Goal: Check status: Check status

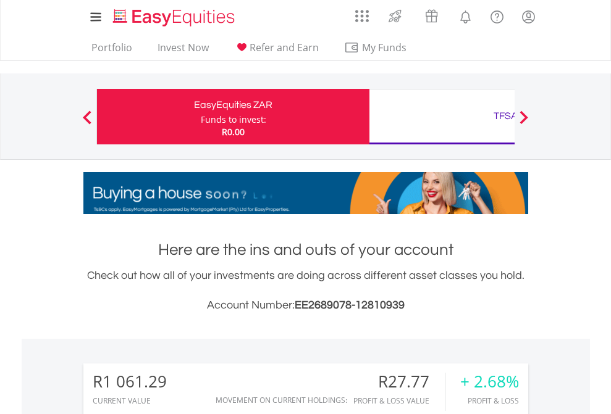
scroll to position [119, 194]
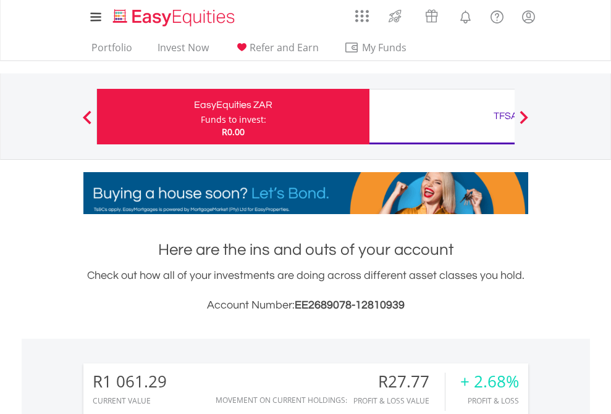
click at [201, 117] on div "Funds to invest:" at bounding box center [233, 120] width 65 height 12
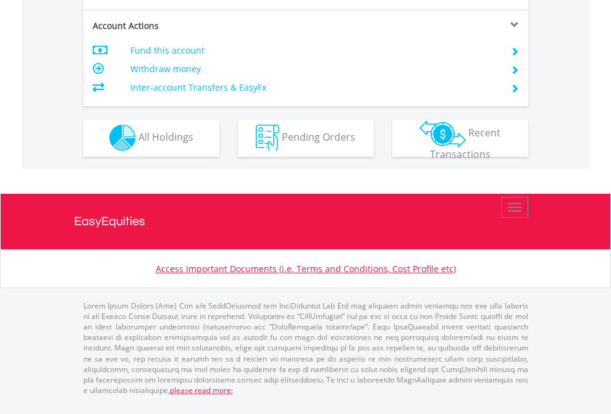
scroll to position [1154, 0]
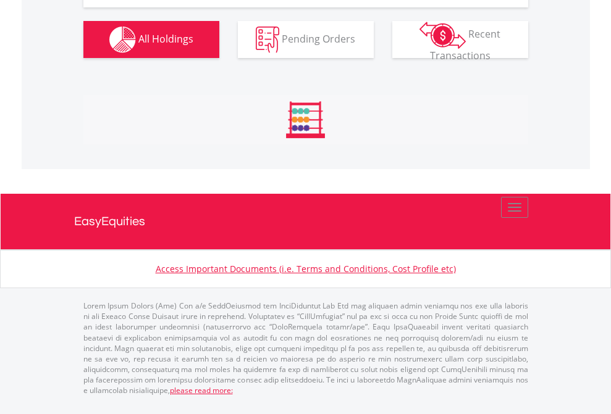
scroll to position [119, 194]
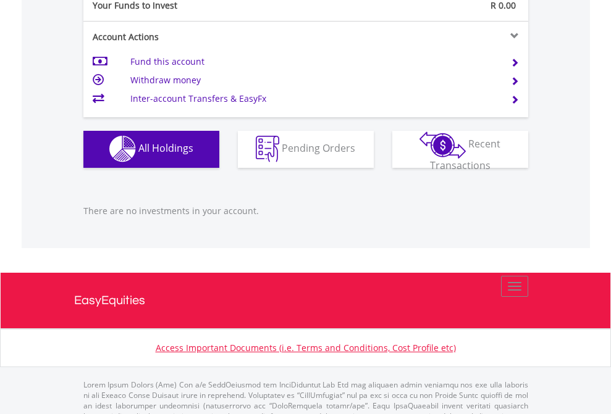
scroll to position [1222, 0]
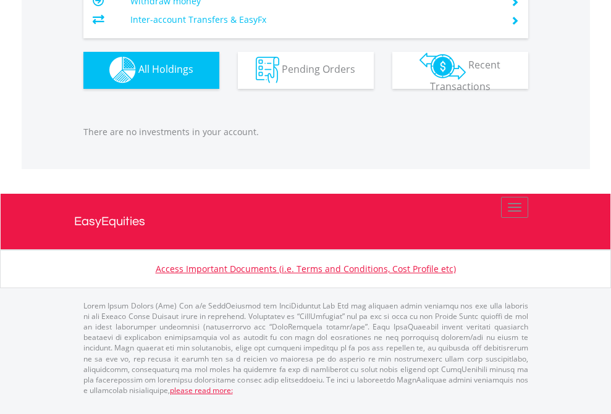
scroll to position [119, 194]
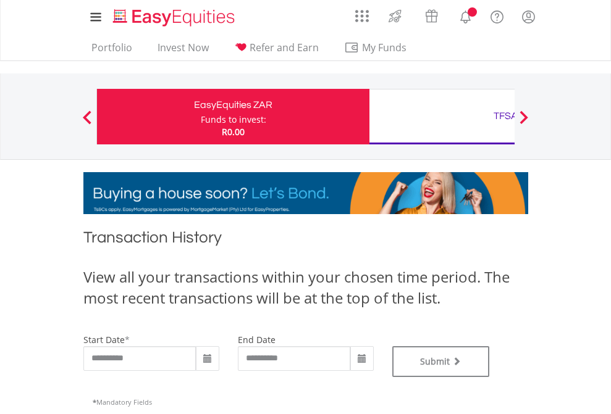
type input "**********"
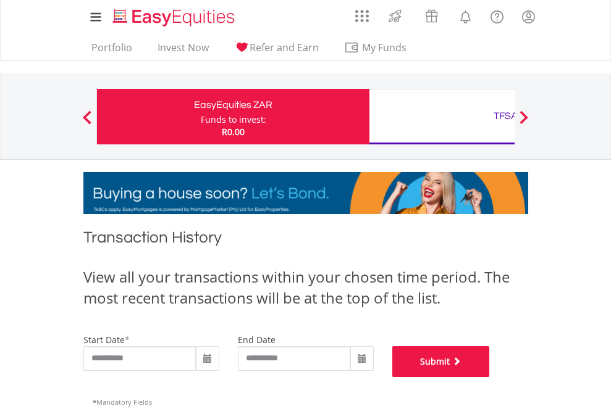
click at [490, 377] on button "Submit" at bounding box center [441, 361] width 98 height 31
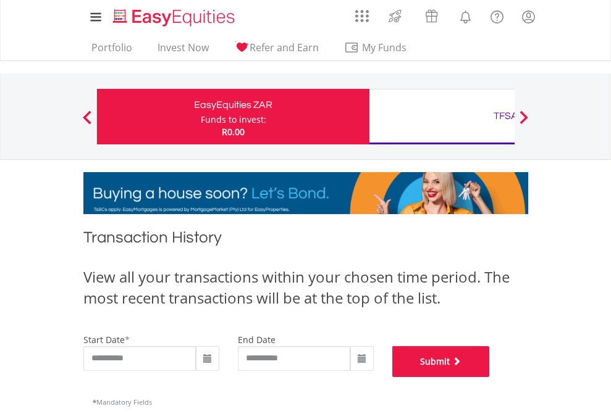
scroll to position [501, 0]
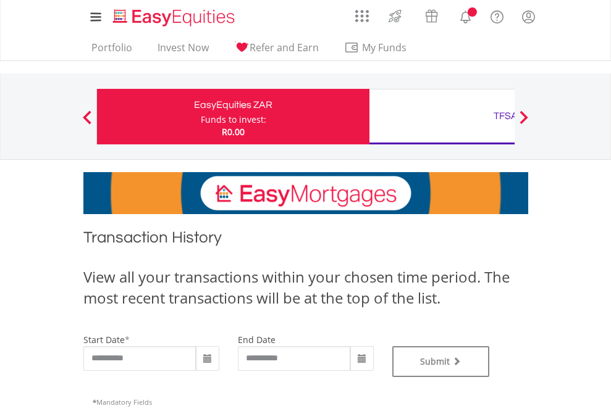
click at [441, 117] on div "TFSA" at bounding box center [505, 115] width 257 height 17
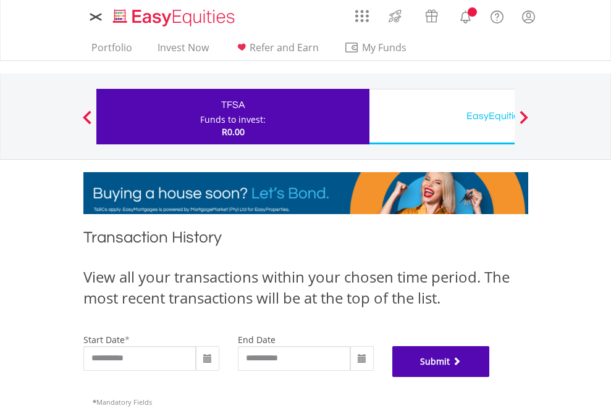
click at [490, 377] on button "Submit" at bounding box center [441, 361] width 98 height 31
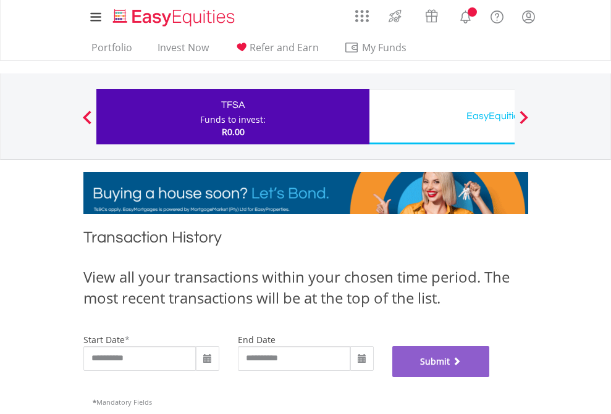
scroll to position [501, 0]
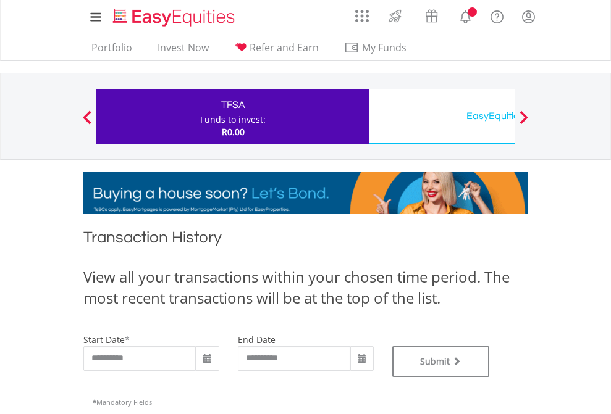
click at [441, 117] on div "EasyEquities USD" at bounding box center [505, 115] width 257 height 17
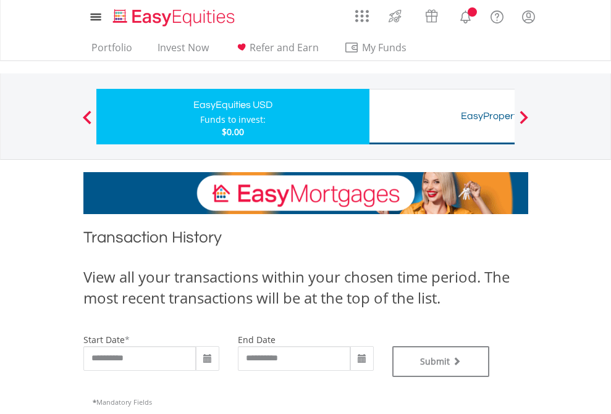
type input "**********"
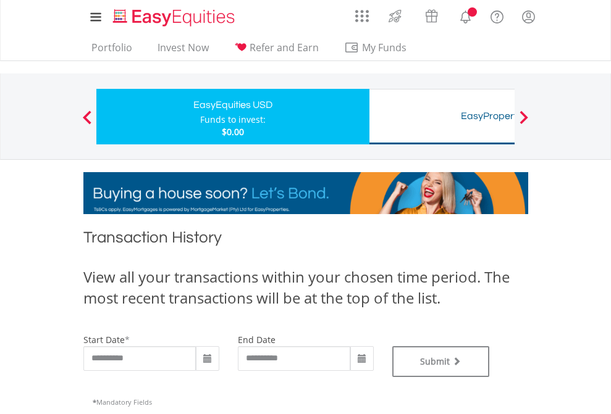
type input "**********"
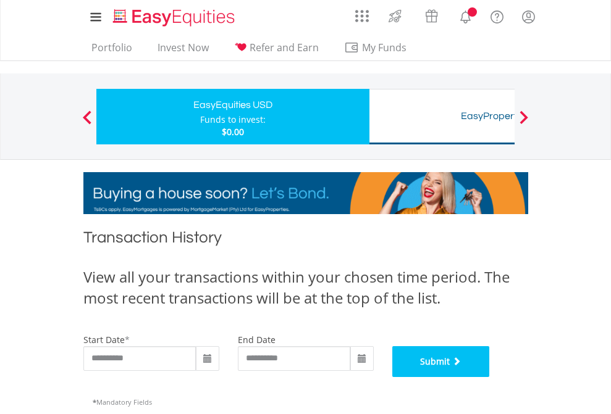
click at [490, 377] on button "Submit" at bounding box center [441, 361] width 98 height 31
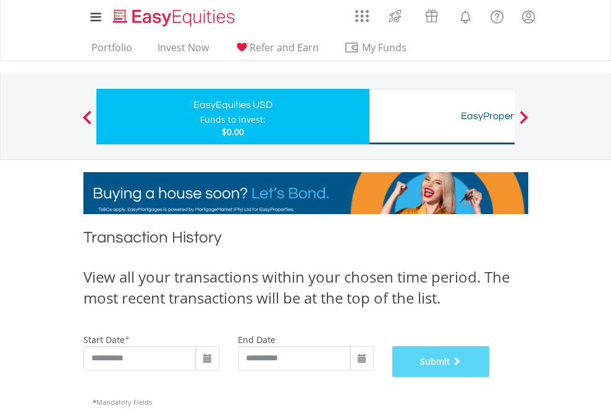
scroll to position [501, 0]
